Goal: Task Accomplishment & Management: Use online tool/utility

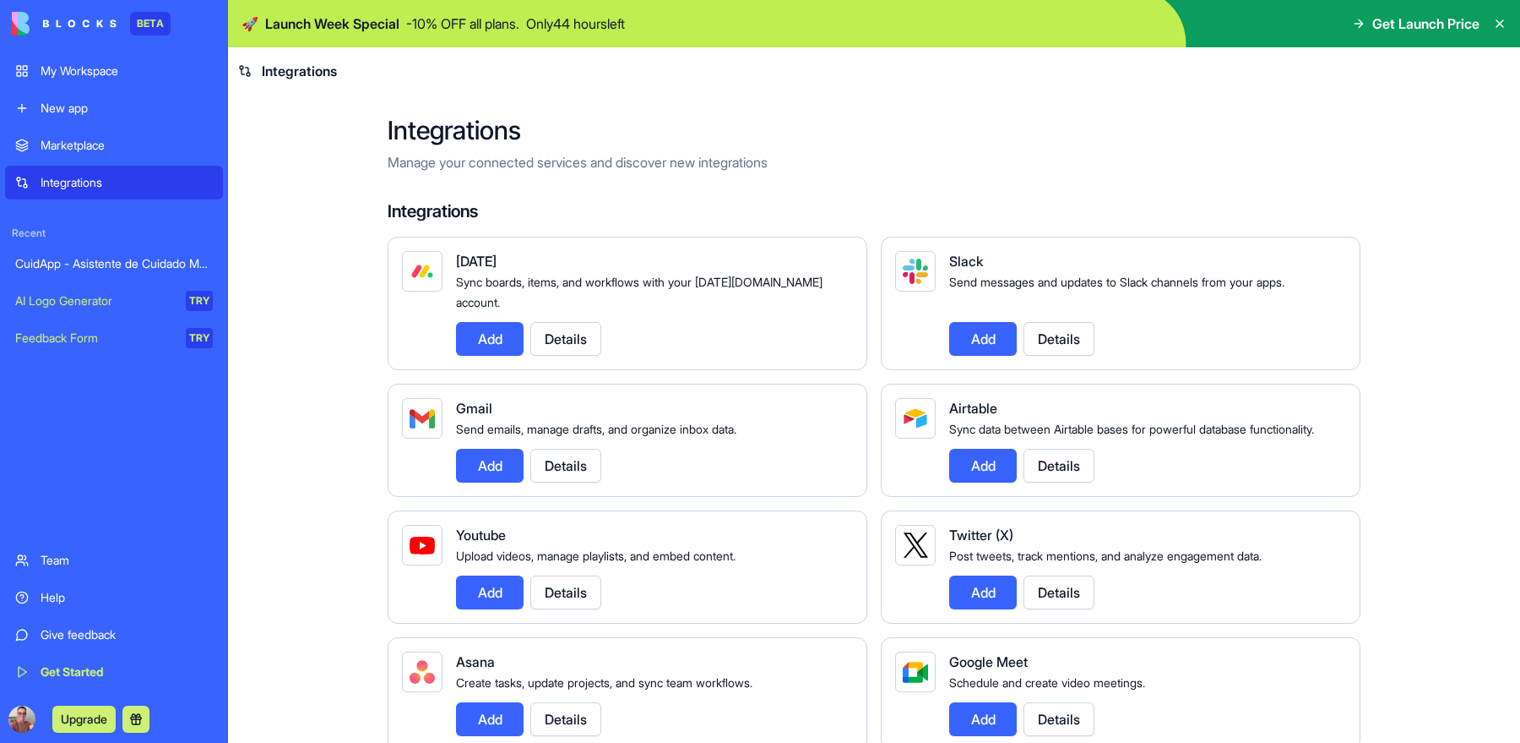
scroll to position [1631, 0]
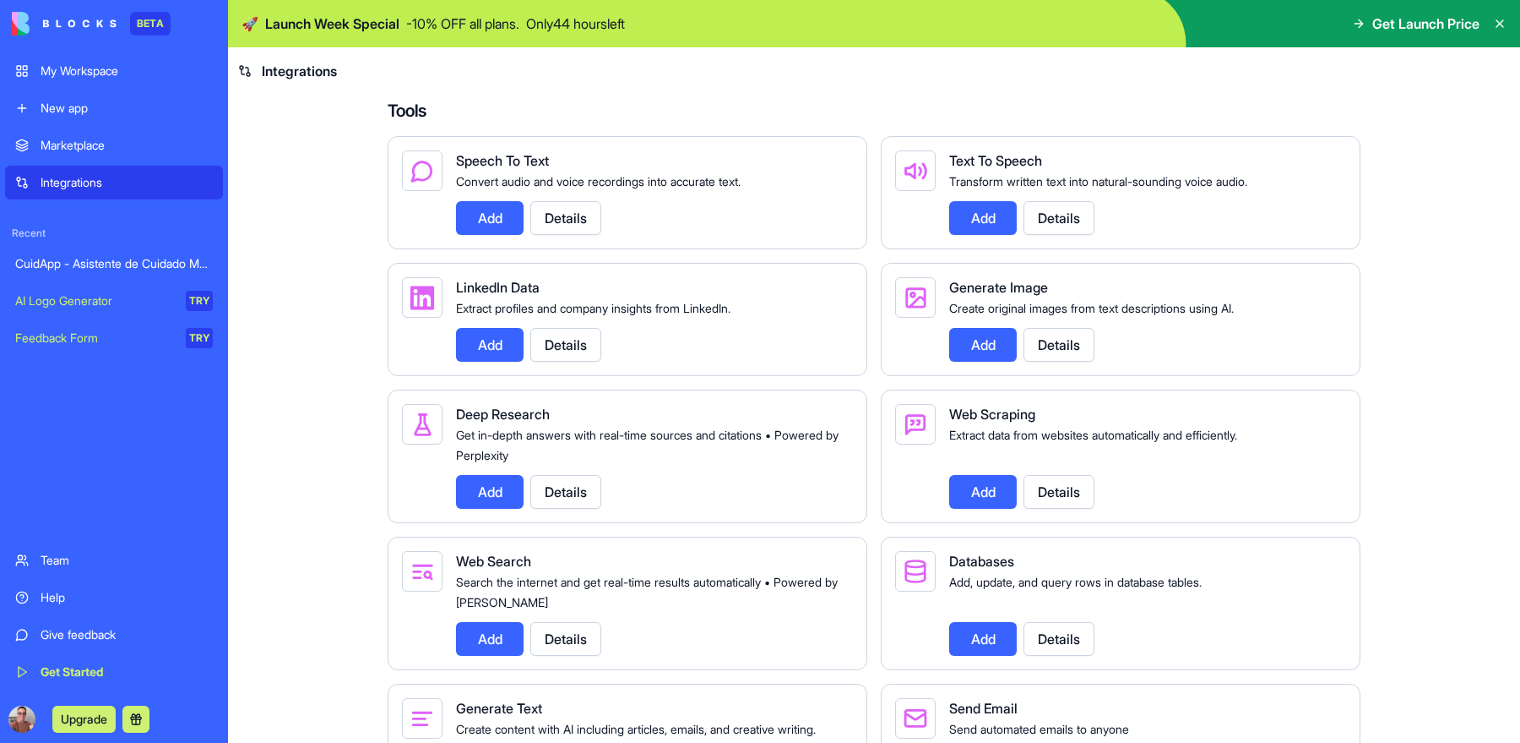
click at [77, 66] on div "My Workspace" at bounding box center [127, 71] width 172 height 17
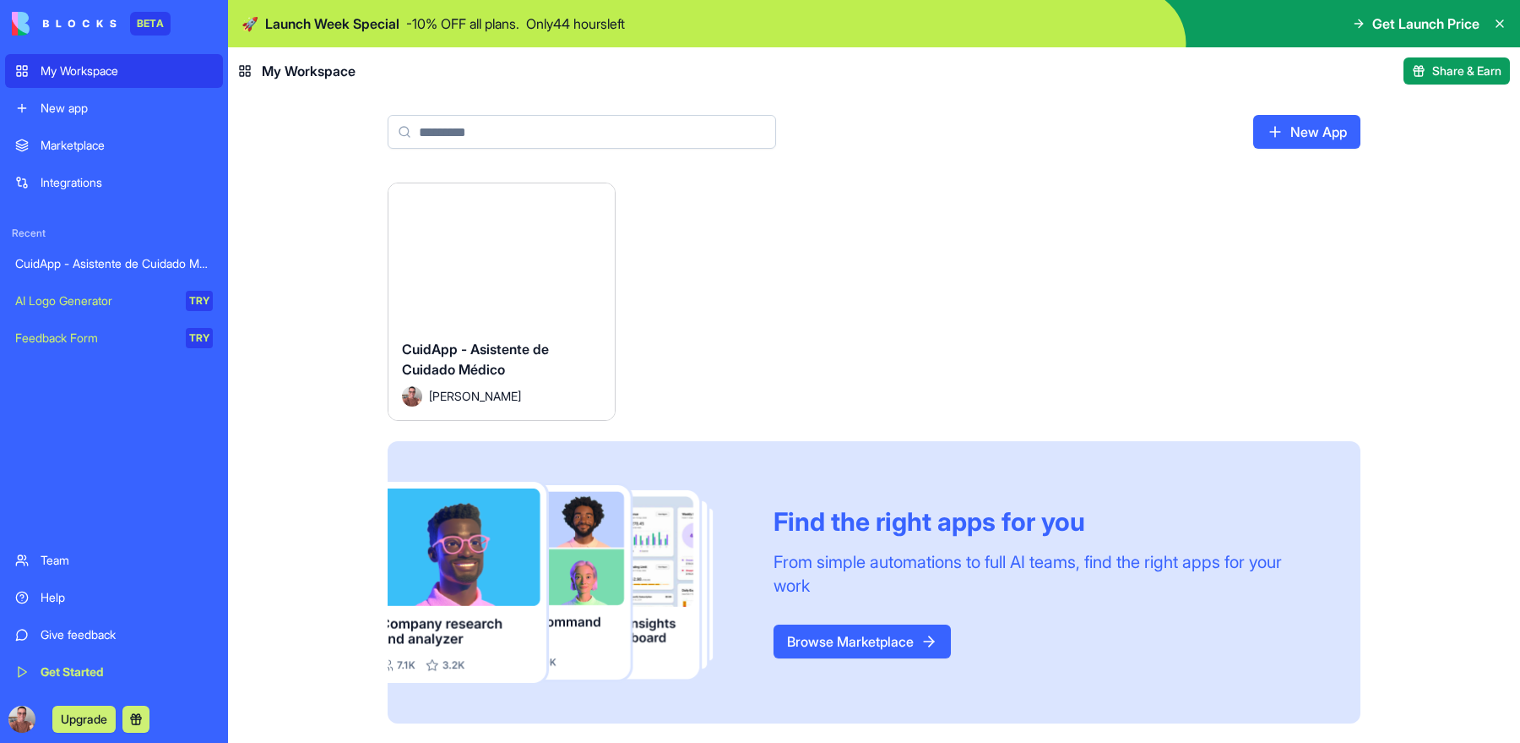
click at [468, 284] on div "Launch" at bounding box center [502, 254] width 226 height 142
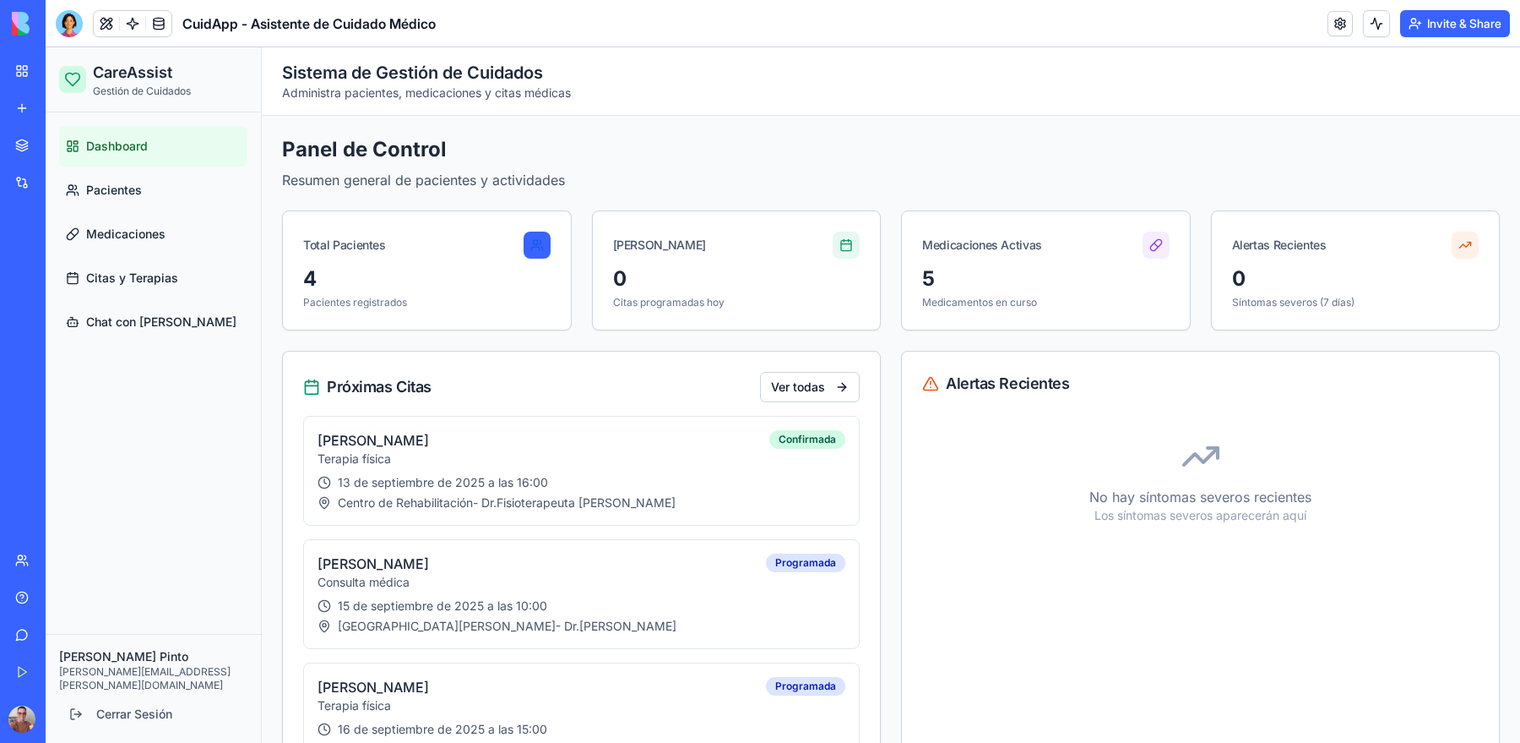
click at [20, 23] on img at bounding box center [64, 24] width 105 height 24
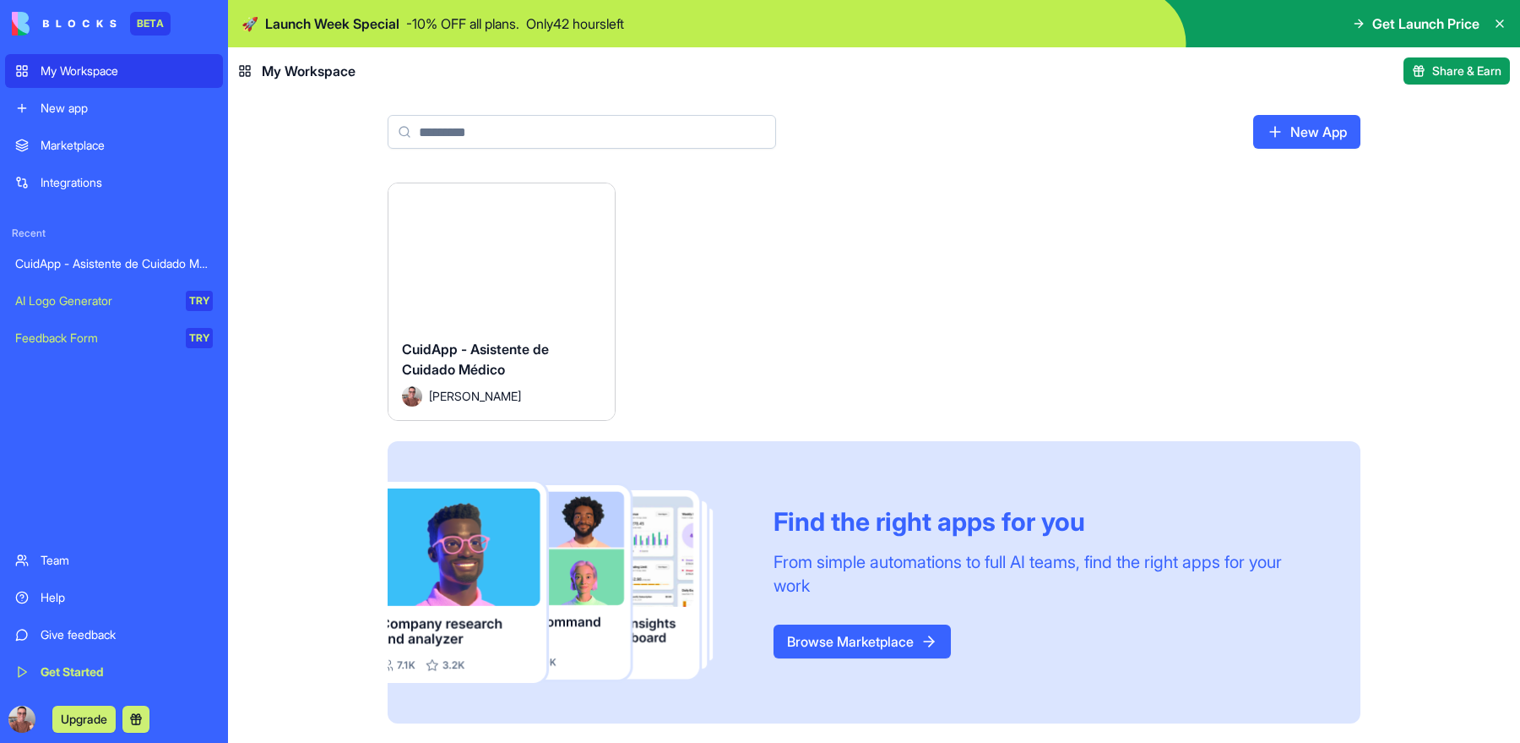
click at [81, 718] on button "Upgrade" at bounding box center [83, 718] width 63 height 27
